Goal: Task Accomplishment & Management: Manage account settings

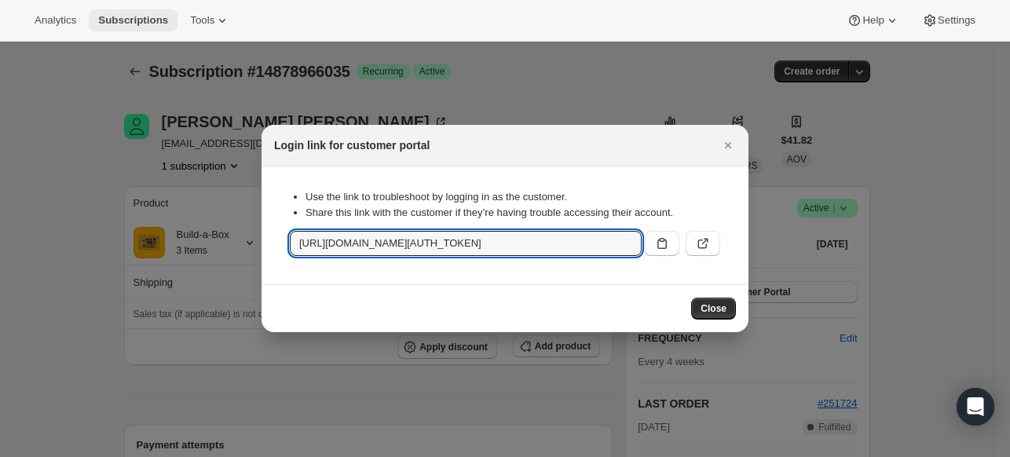
click at [124, 21] on span "Subscriptions" at bounding box center [133, 20] width 70 height 13
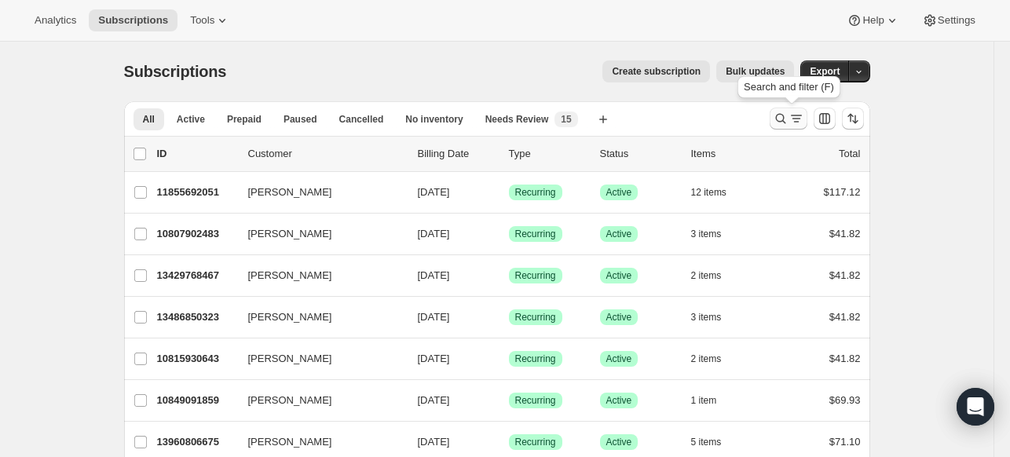
click at [779, 119] on icon "Search and filter results" at bounding box center [780, 119] width 10 height 10
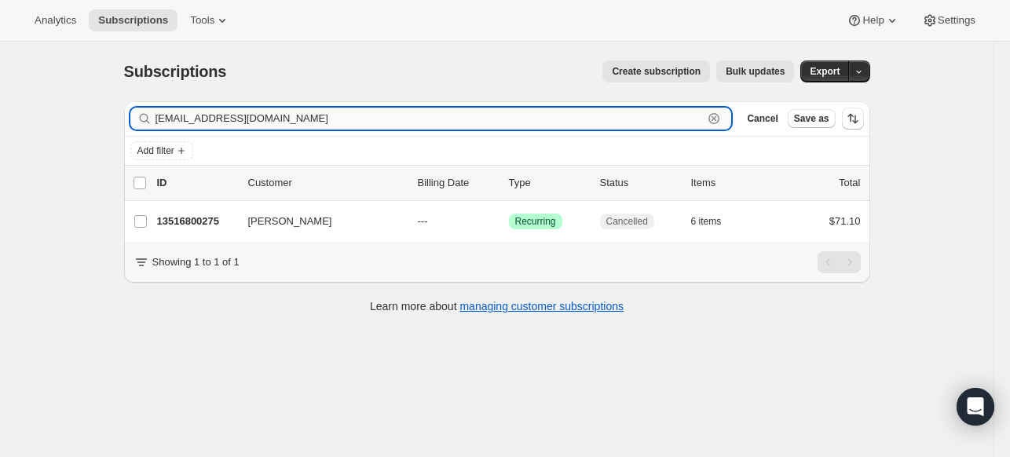
click at [684, 123] on input "[EMAIL_ADDRESS][DOMAIN_NAME]" at bounding box center [429, 119] width 548 height 22
paste input "slcullop"
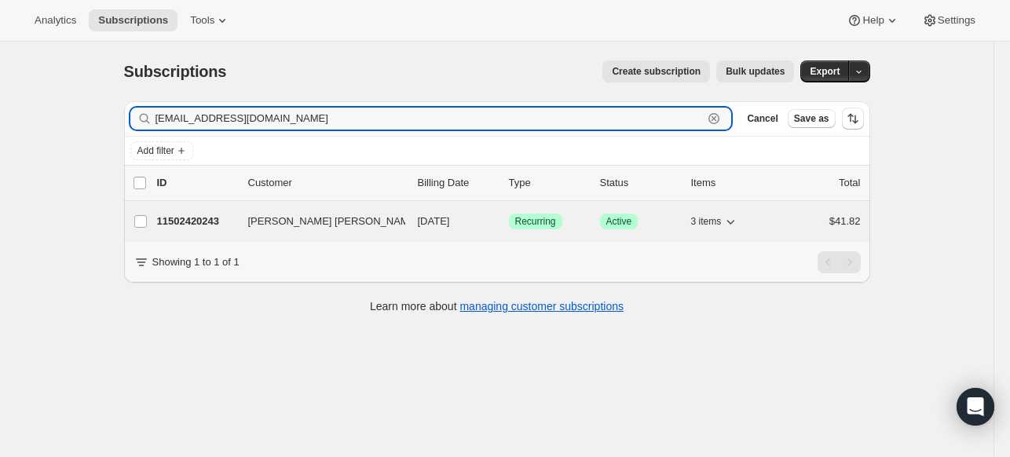
type input "[EMAIL_ADDRESS][DOMAIN_NAME]"
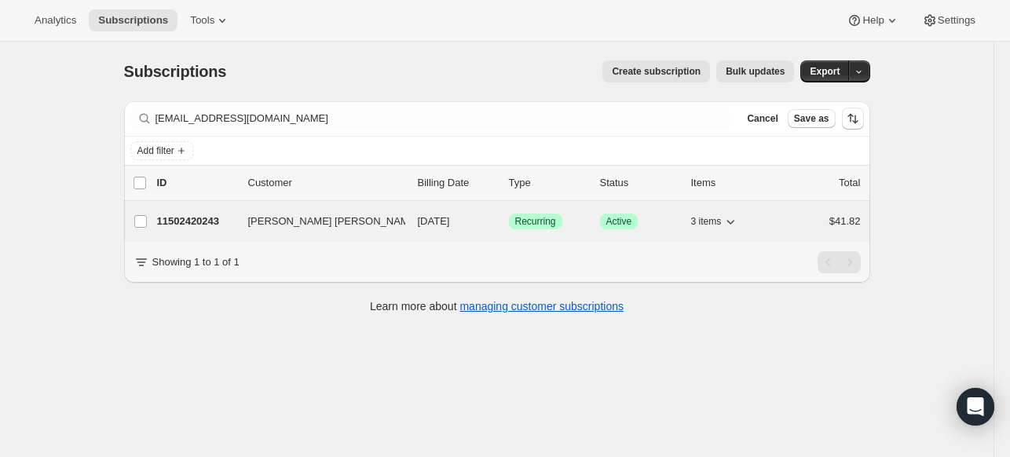
click at [170, 216] on p "11502420243" at bounding box center [196, 222] width 79 height 16
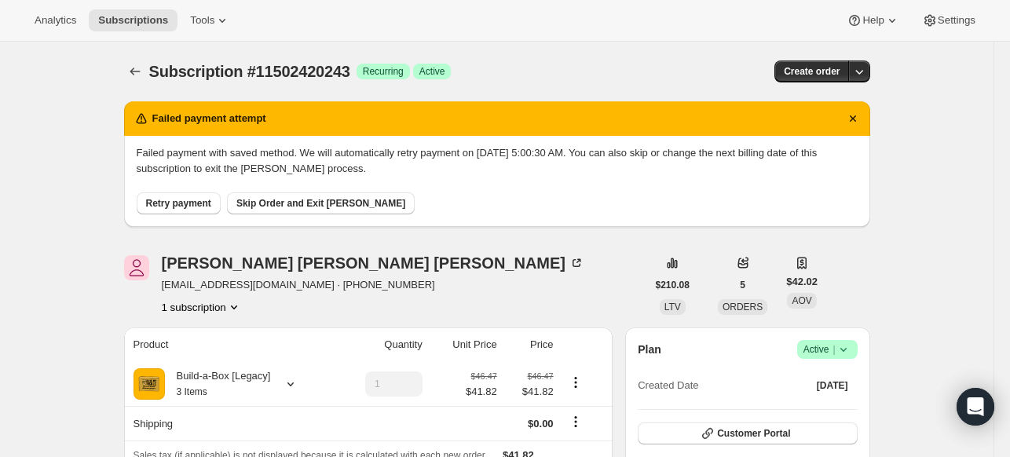
click at [206, 201] on span "Retry payment" at bounding box center [178, 203] width 65 height 13
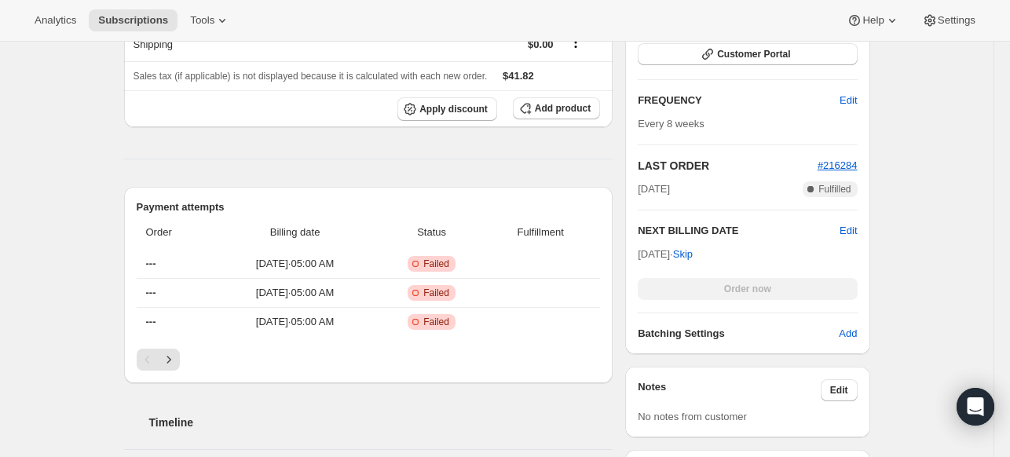
scroll to position [25, 0]
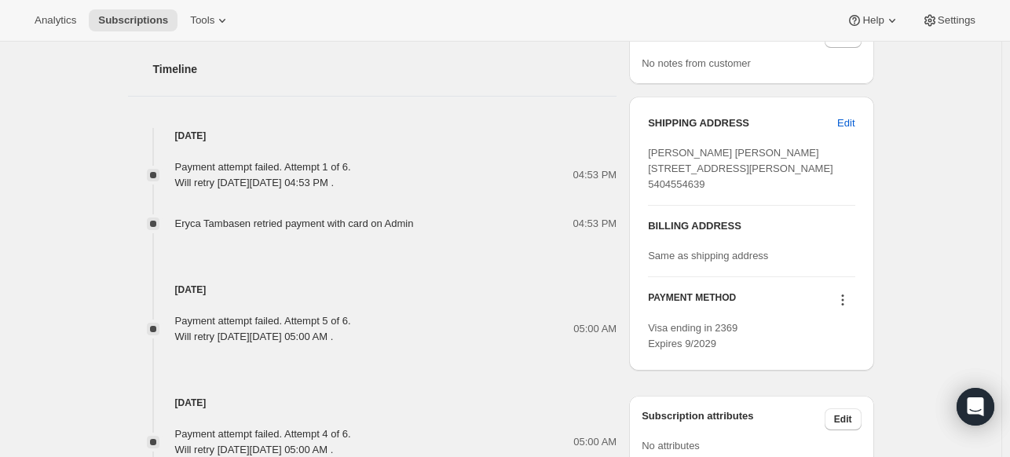
scroll to position [864, 0]
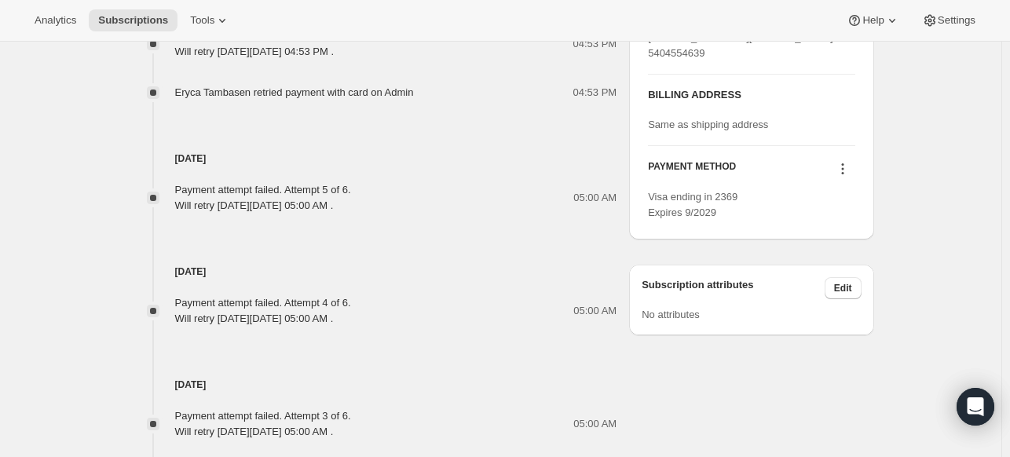
click at [847, 177] on icon at bounding box center [843, 169] width 16 height 16
click at [828, 225] on span "Send link to update card" at bounding box center [842, 229] width 110 height 12
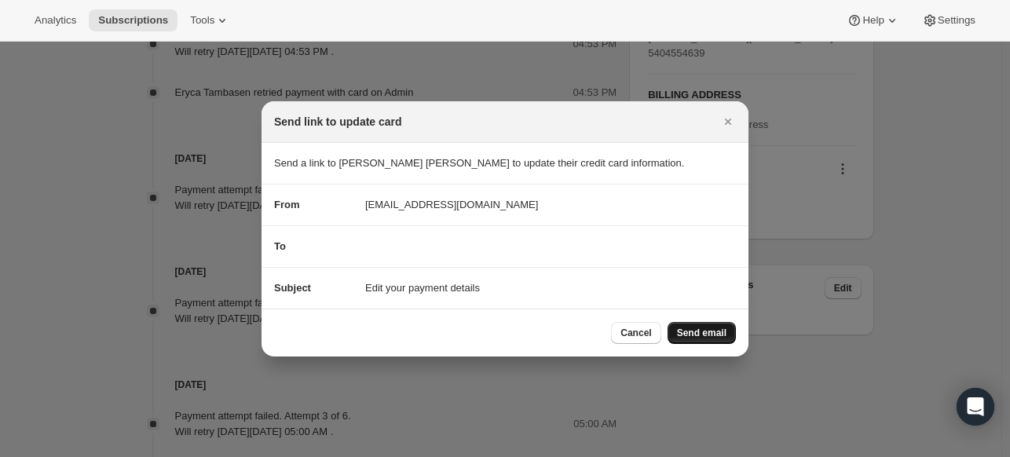
click at [682, 336] on span "Send email" at bounding box center [701, 333] width 49 height 13
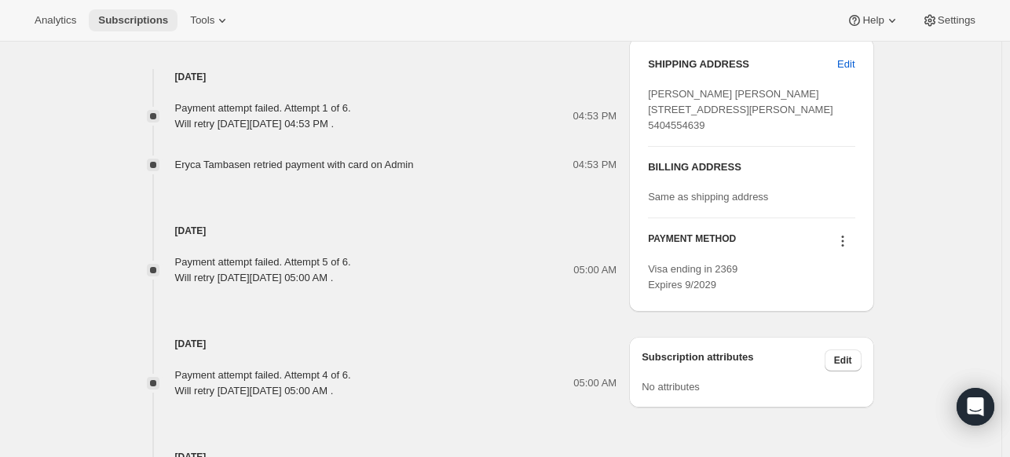
click at [121, 21] on span "Subscriptions" at bounding box center [133, 20] width 70 height 13
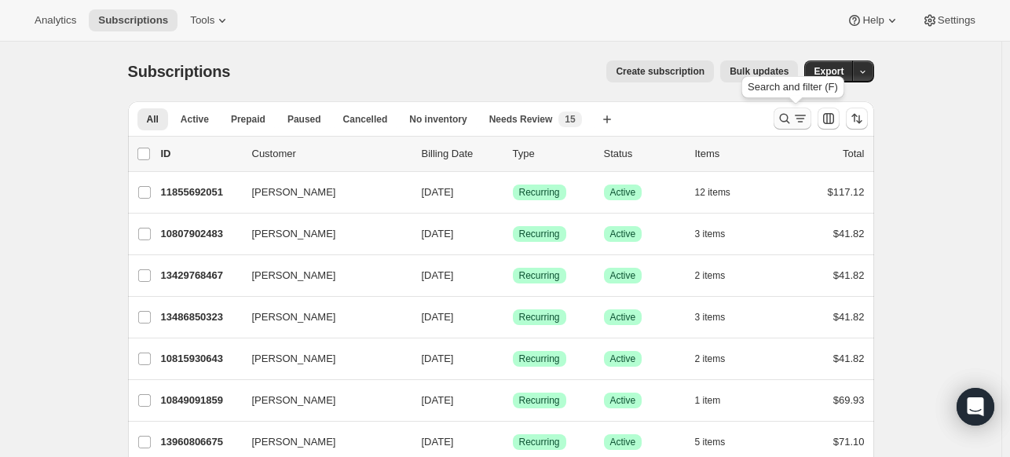
click at [785, 116] on icon "Search and filter results" at bounding box center [785, 119] width 16 height 16
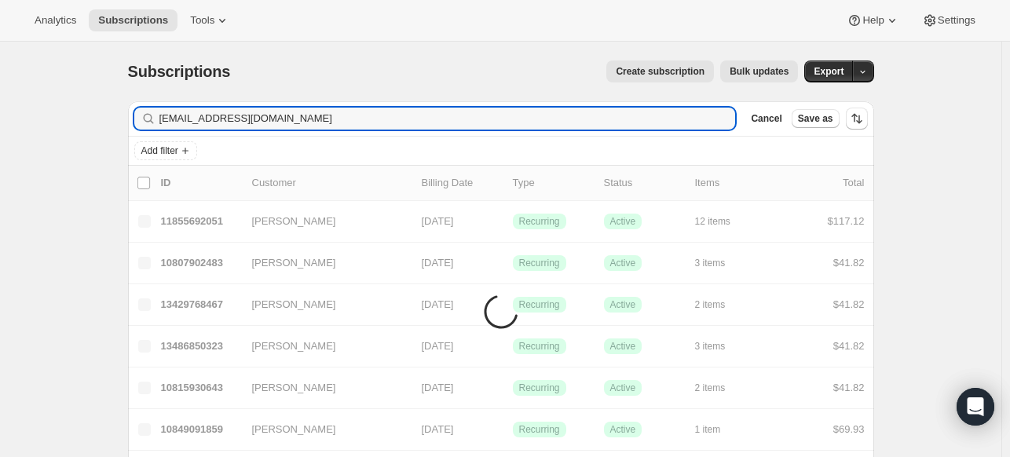
type input "[EMAIL_ADDRESS][DOMAIN_NAME]"
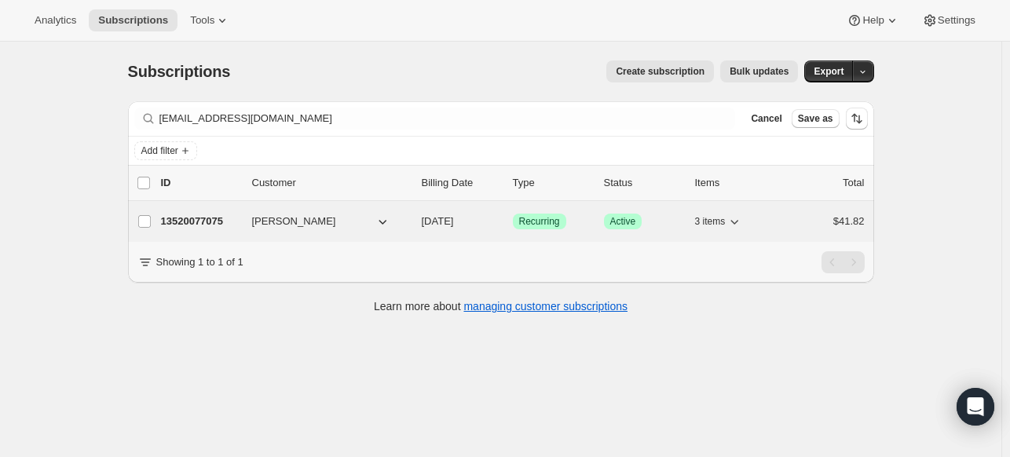
click at [217, 225] on p "13520077075" at bounding box center [200, 222] width 79 height 16
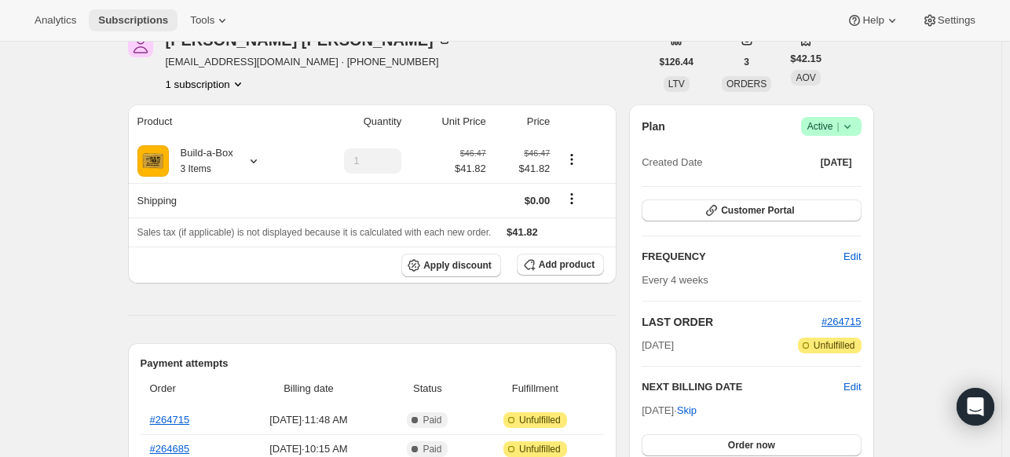
scroll to position [79, 0]
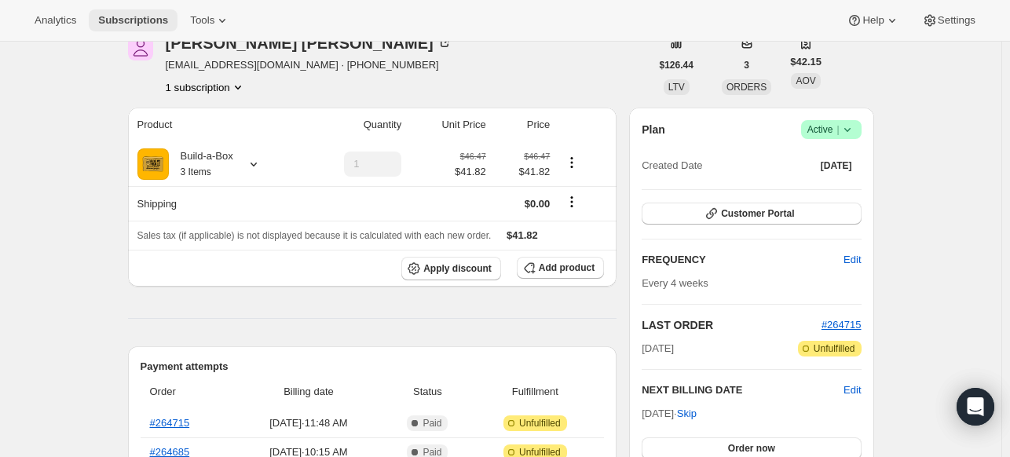
click at [154, 15] on span "Subscriptions" at bounding box center [133, 20] width 70 height 13
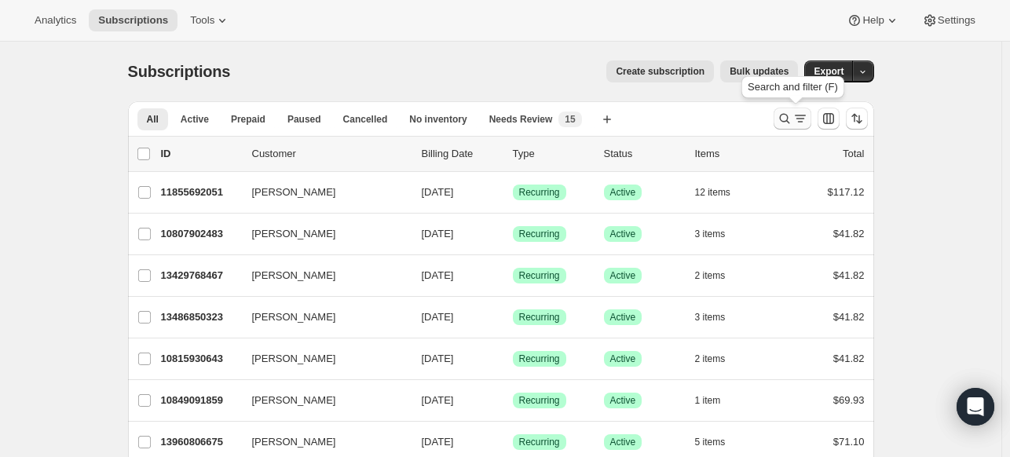
click at [791, 112] on icon "Search and filter results" at bounding box center [785, 119] width 16 height 16
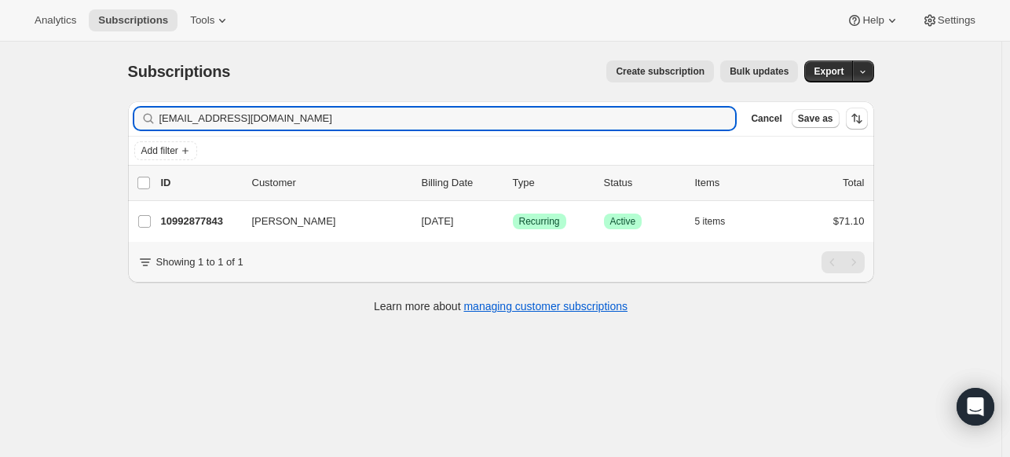
type input "[EMAIL_ADDRESS][DOMAIN_NAME]"
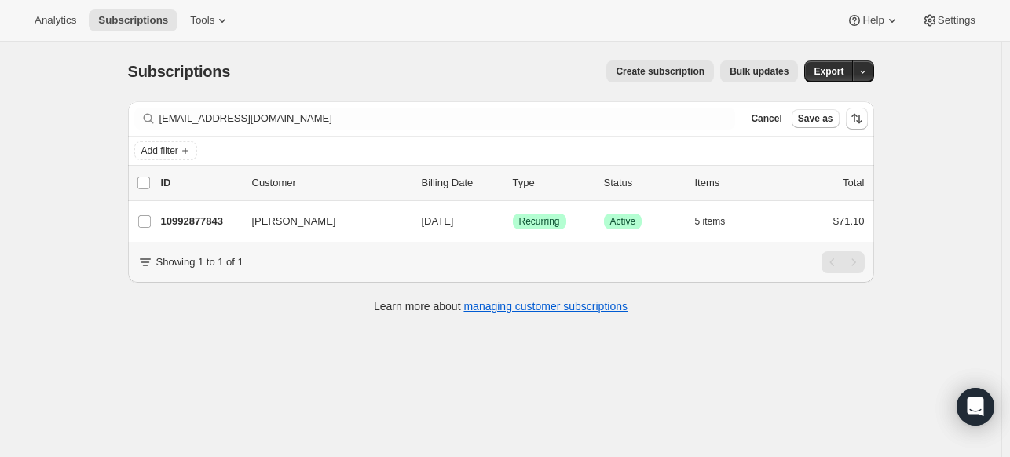
click at [197, 222] on p "10992877843" at bounding box center [200, 222] width 79 height 16
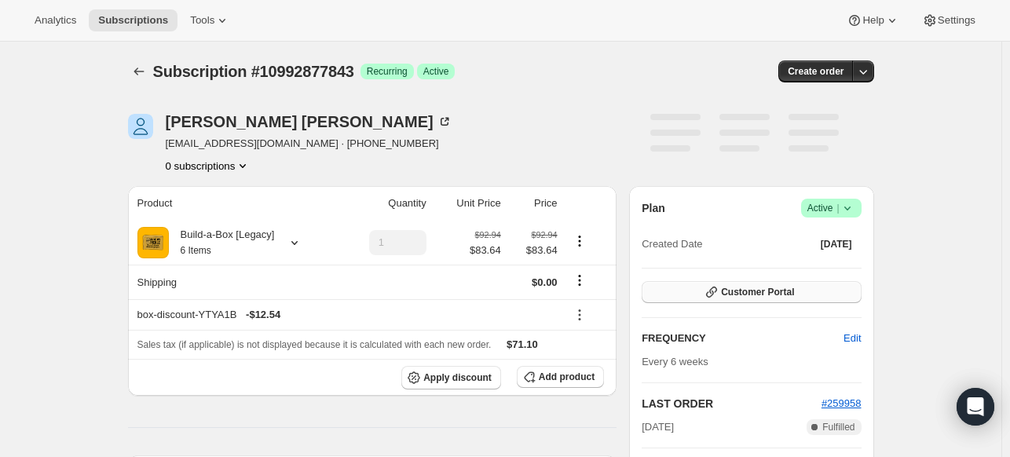
click at [840, 294] on button "Customer Portal" at bounding box center [750, 292] width 219 height 22
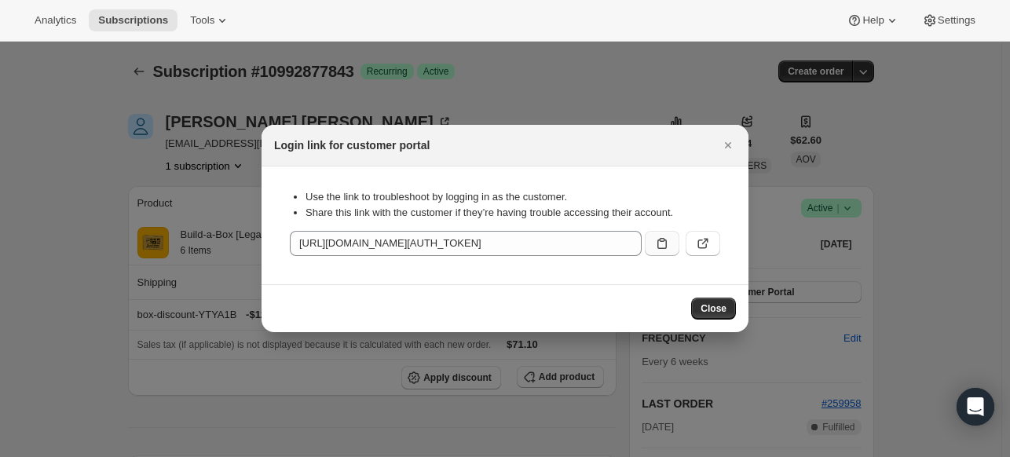
click at [660, 241] on icon ":rua:" at bounding box center [661, 243] width 9 height 11
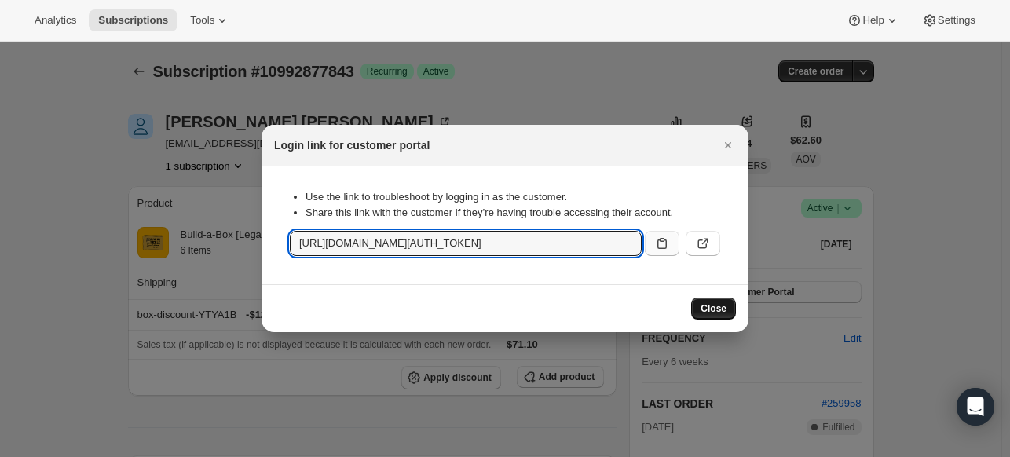
click at [694, 309] on button "Close" at bounding box center [713, 309] width 45 height 22
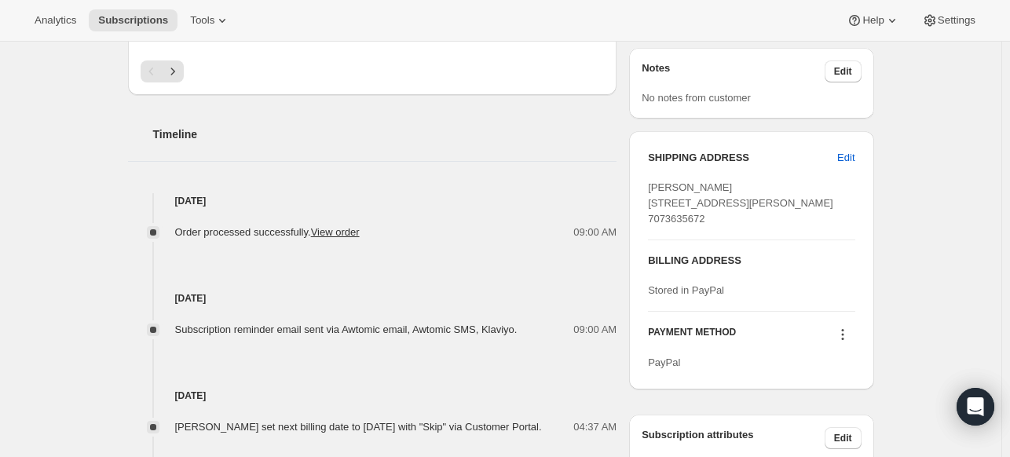
scroll to position [707, 0]
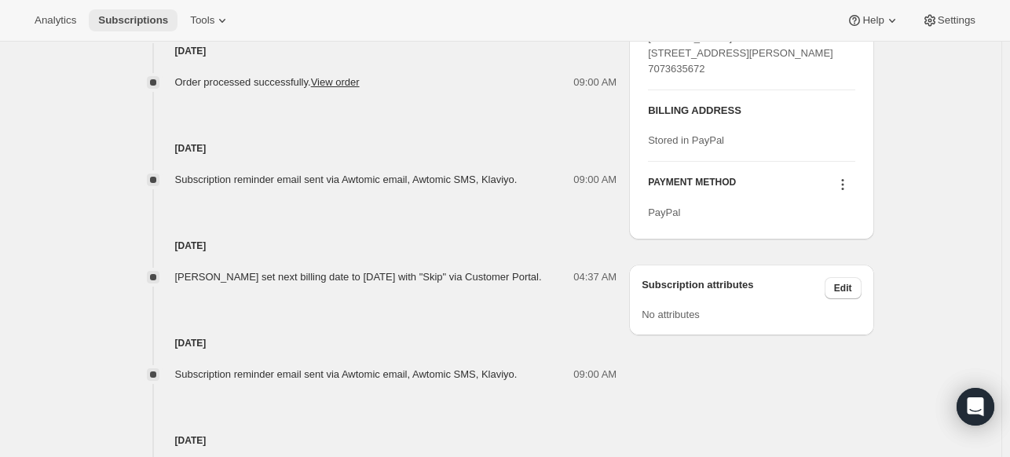
click at [124, 31] on button "Subscriptions" at bounding box center [133, 20] width 89 height 22
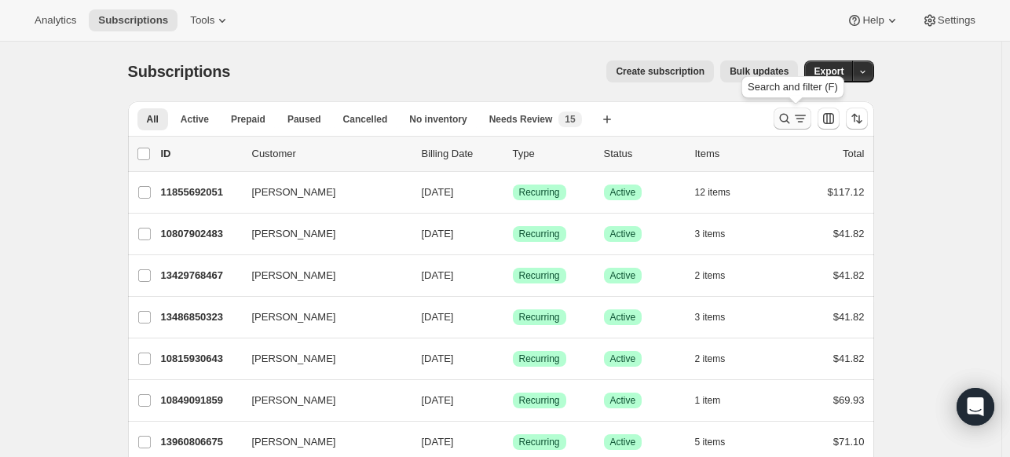
click at [781, 121] on icon "Search and filter results" at bounding box center [785, 119] width 16 height 16
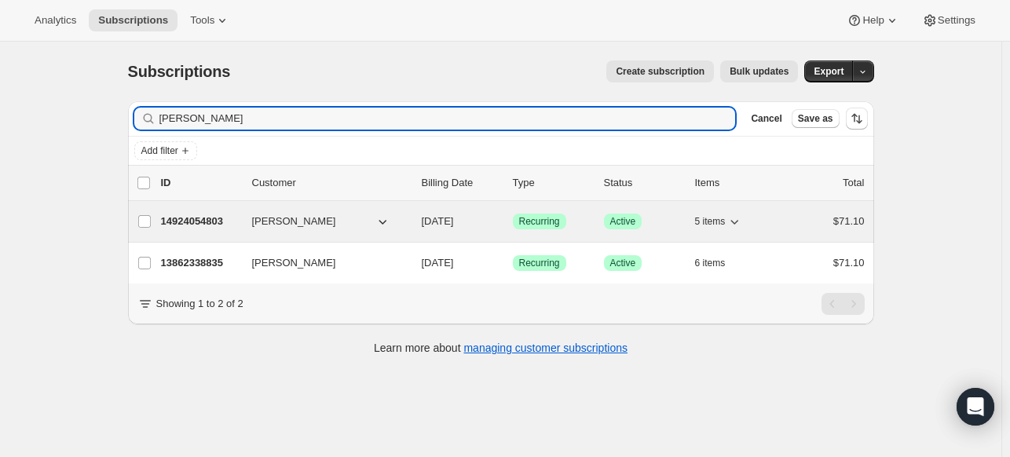
type input "[PERSON_NAME]"
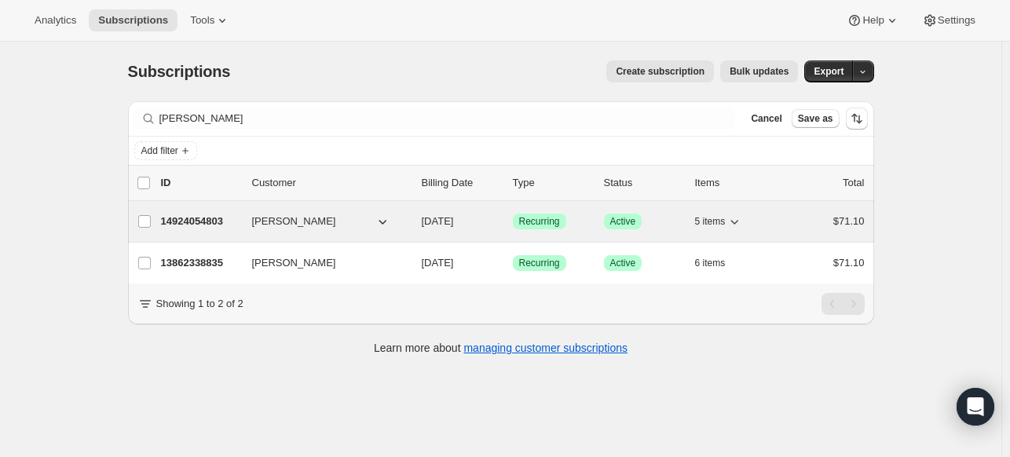
click at [214, 216] on p "14924054803" at bounding box center [200, 222] width 79 height 16
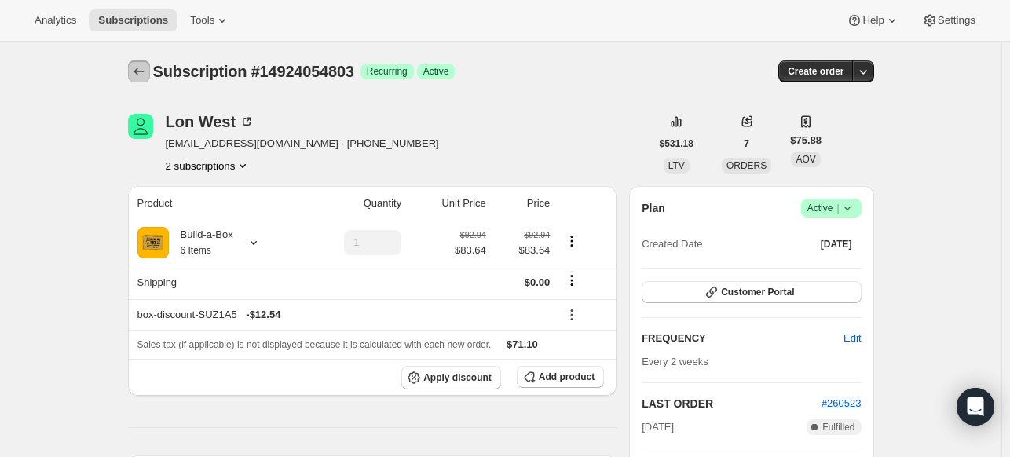
click at [150, 71] on button "Subscriptions" at bounding box center [139, 71] width 22 height 22
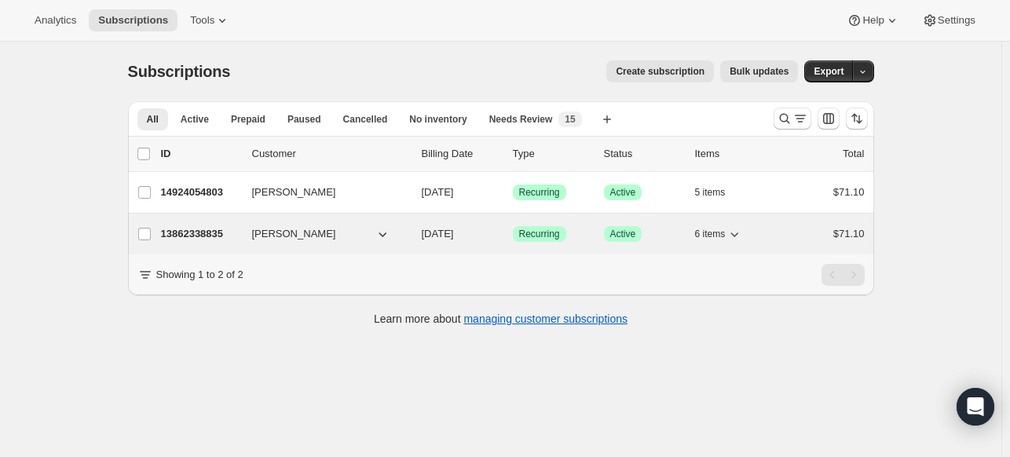
click at [283, 232] on span "[PERSON_NAME]" at bounding box center [294, 234] width 84 height 16
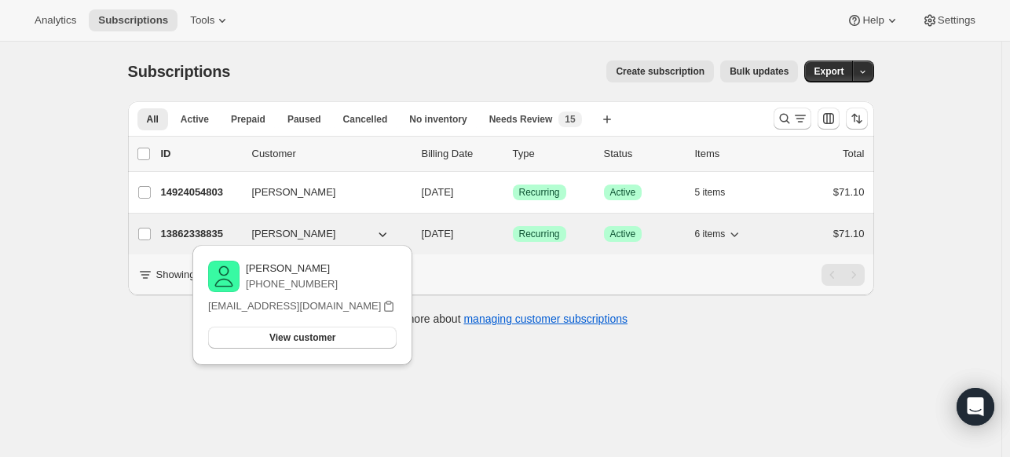
click at [178, 233] on p "13862338835" at bounding box center [200, 234] width 79 height 16
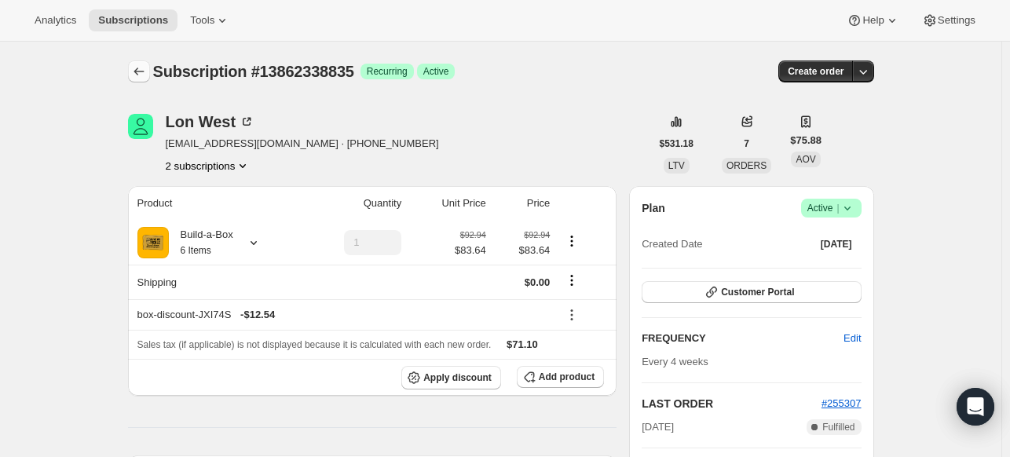
click at [144, 70] on icon "Subscriptions" at bounding box center [139, 72] width 16 height 16
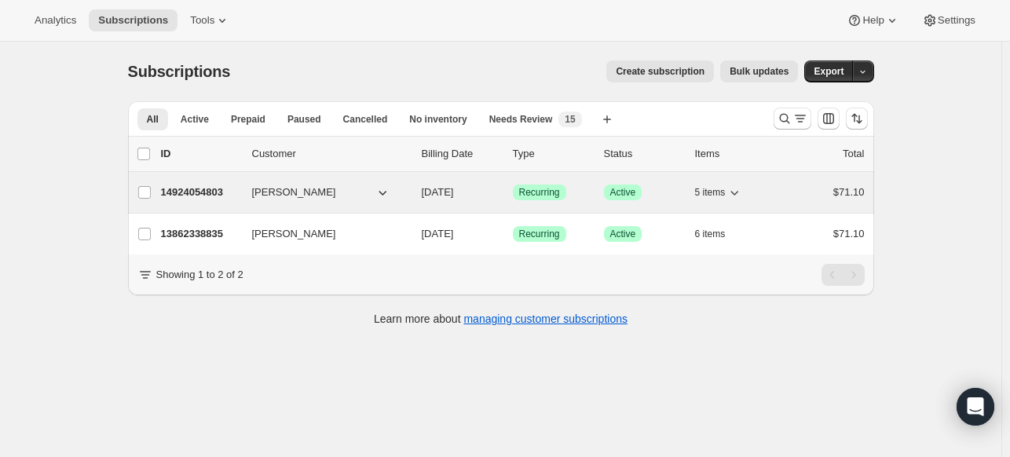
click at [204, 193] on p "14924054803" at bounding box center [200, 193] width 79 height 16
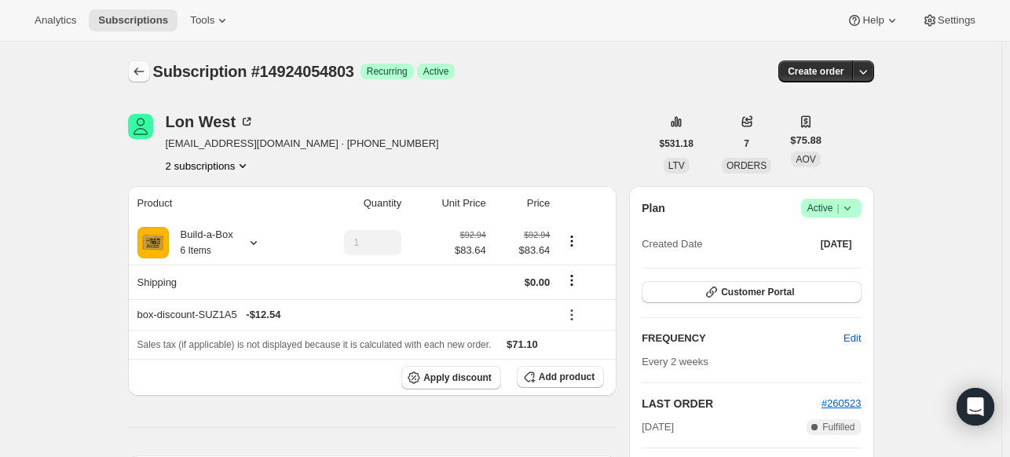
click at [147, 65] on icon "Subscriptions" at bounding box center [139, 72] width 16 height 16
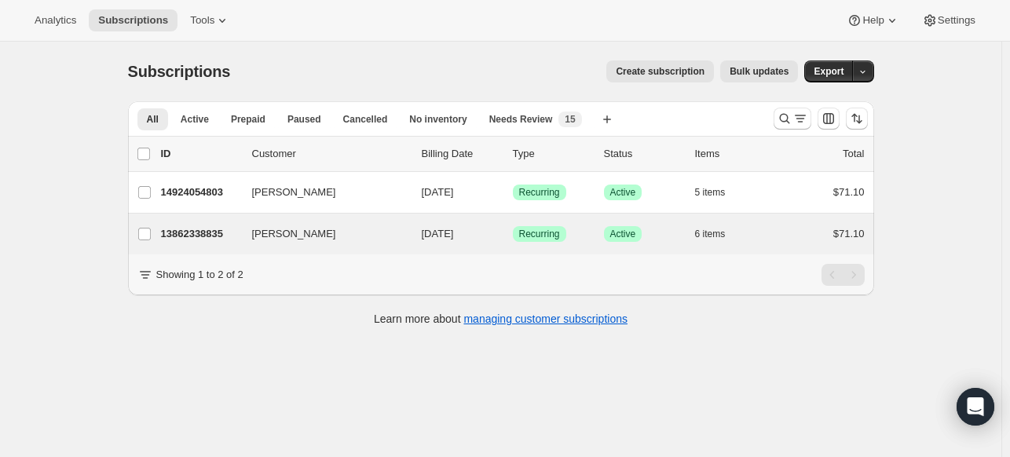
click at [214, 223] on div "13862338835 [PERSON_NAME] [DATE] Success Recurring Success Active 6 items $71.10" at bounding box center [513, 234] width 704 height 22
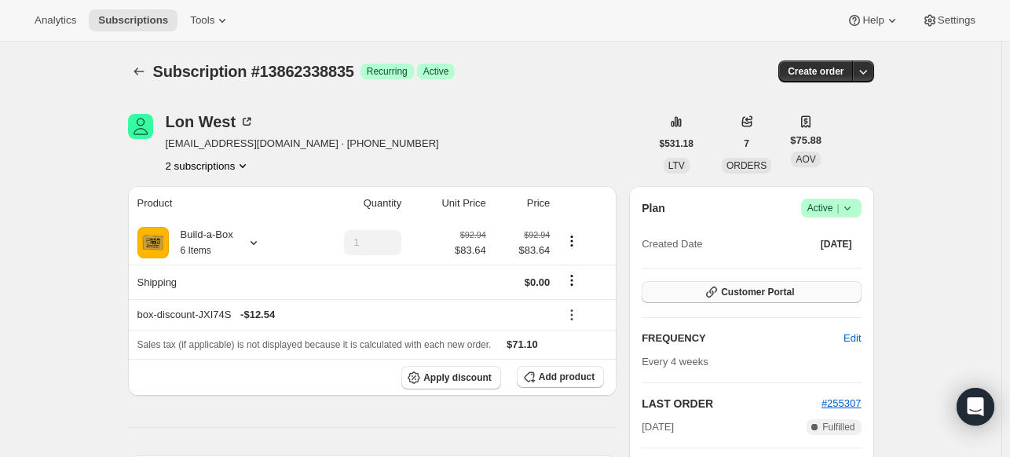
click at [776, 281] on button "Customer Portal" at bounding box center [750, 292] width 219 height 22
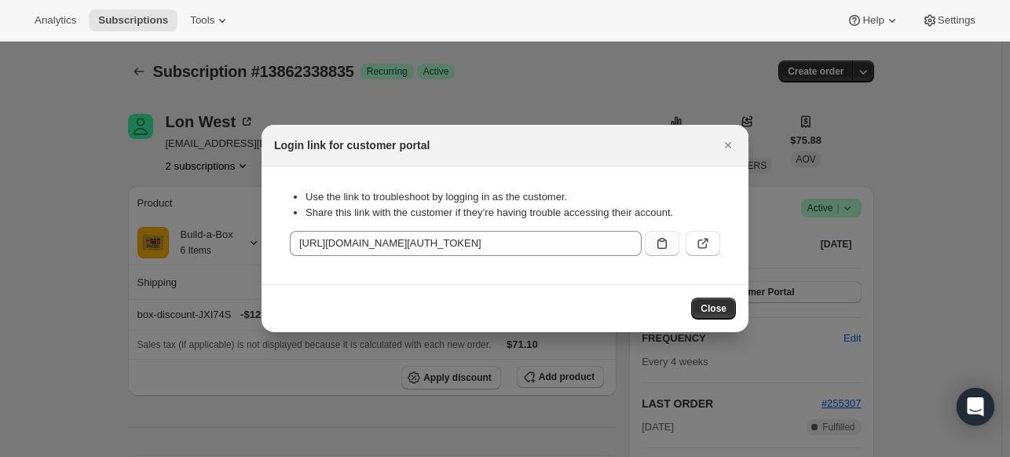
click at [657, 233] on button ":r1qu:" at bounding box center [662, 243] width 35 height 25
click at [726, 150] on icon "Close" at bounding box center [728, 145] width 16 height 16
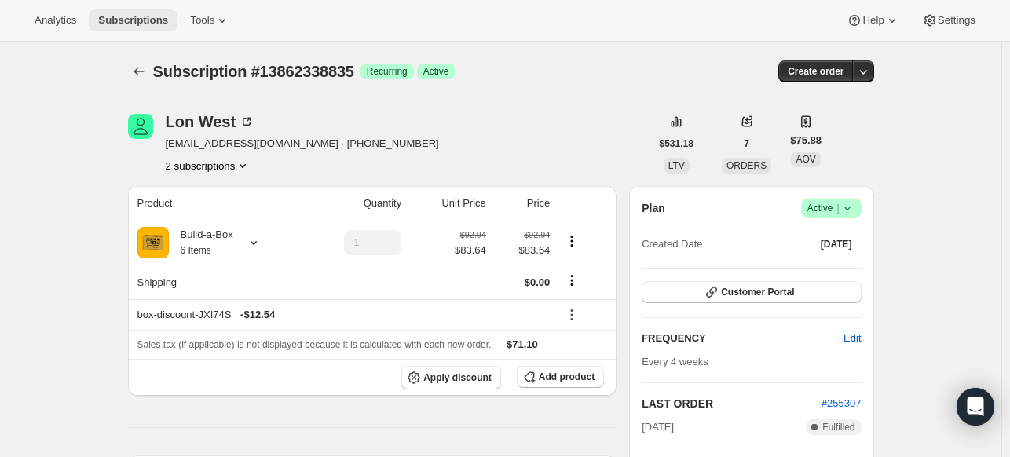
click at [127, 13] on button "Subscriptions" at bounding box center [133, 20] width 89 height 22
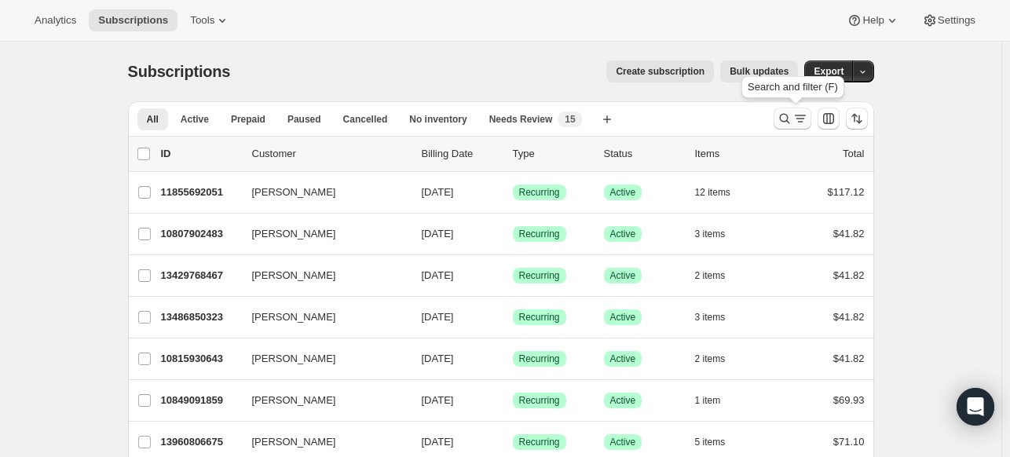
click at [781, 121] on icon "Search and filter results" at bounding box center [785, 119] width 16 height 16
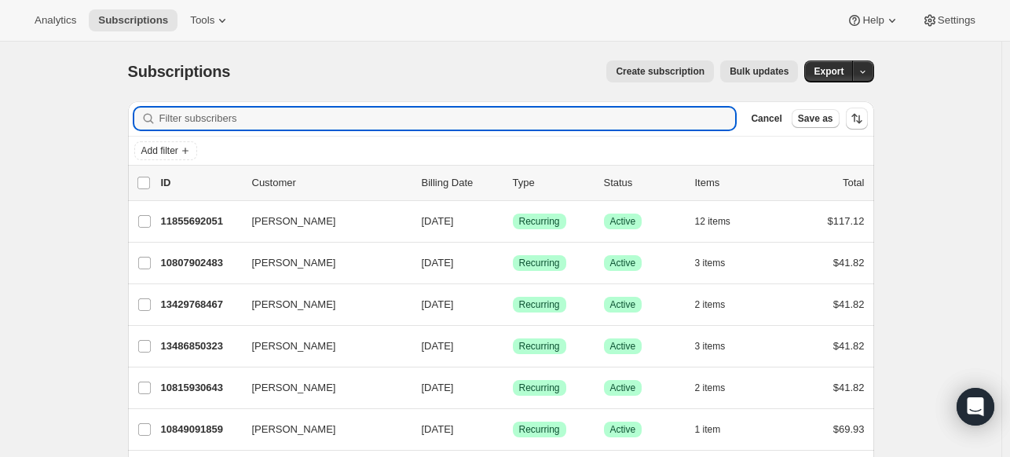
paste input "[EMAIL_ADDRESS][DOMAIN_NAME]"
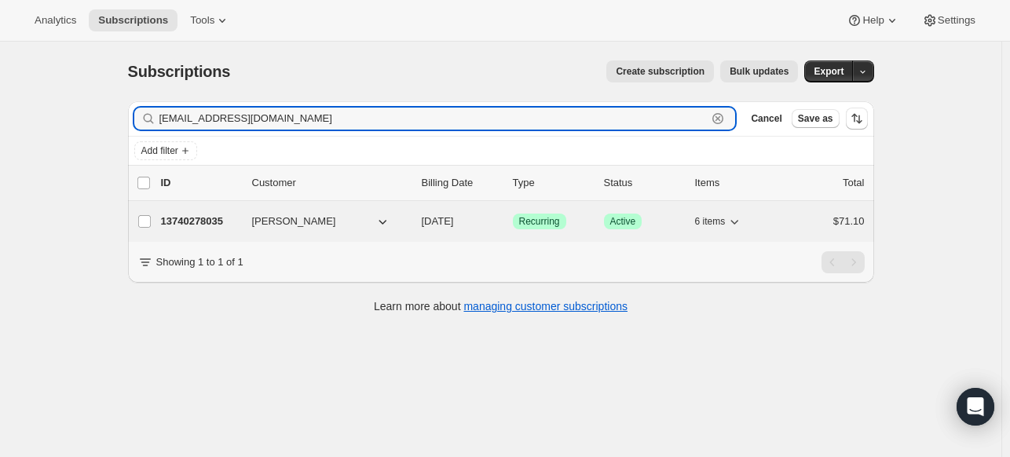
type input "[EMAIL_ADDRESS][DOMAIN_NAME]"
click at [214, 223] on p "13740278035" at bounding box center [200, 222] width 79 height 16
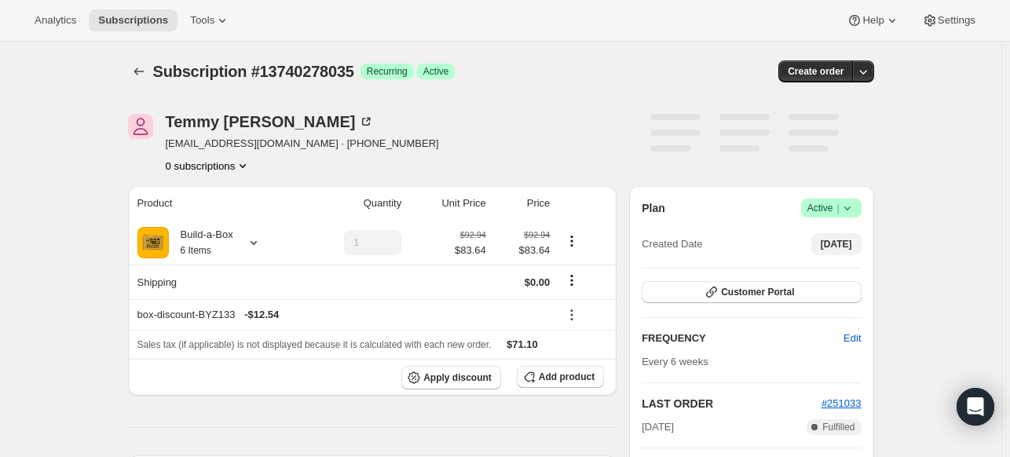
scroll to position [157, 0]
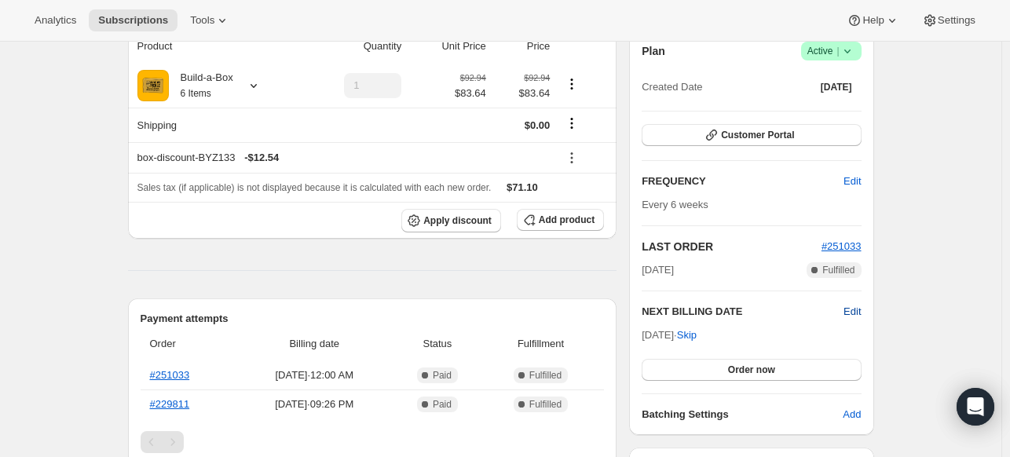
click at [853, 308] on span "Edit" at bounding box center [851, 312] width 17 height 16
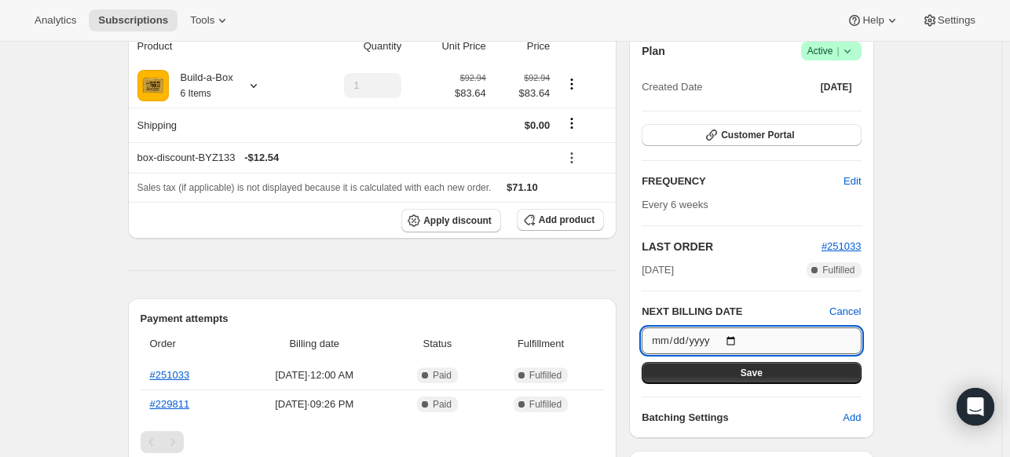
click at [740, 342] on input "[DATE]" at bounding box center [750, 340] width 219 height 27
click at [742, 347] on input "[DATE]" at bounding box center [750, 340] width 219 height 27
click at [742, 342] on input "[DATE]" at bounding box center [750, 340] width 219 height 27
type input "[DATE]"
click at [757, 372] on span "Save" at bounding box center [751, 373] width 22 height 13
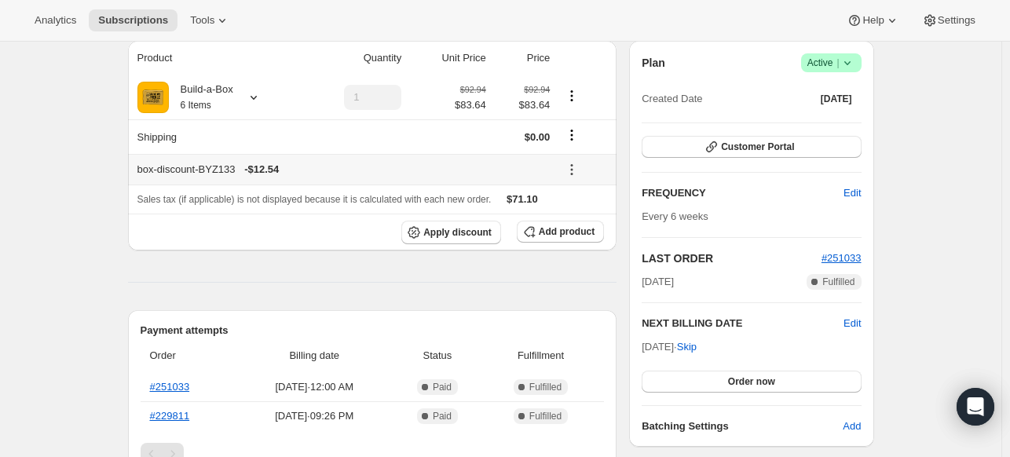
scroll to position [236, 0]
